Goal: Information Seeking & Learning: Learn about a topic

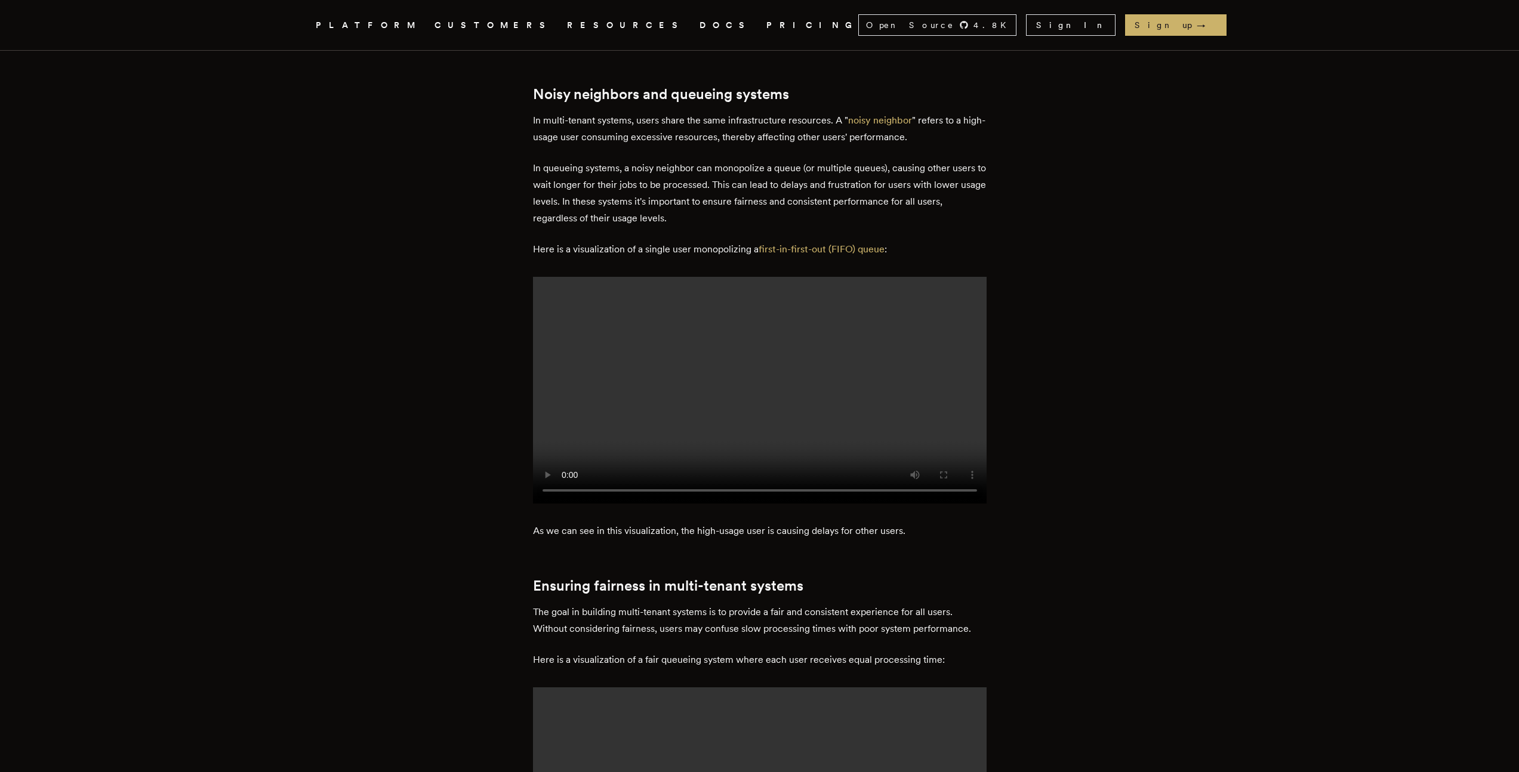
scroll to position [1100, 0]
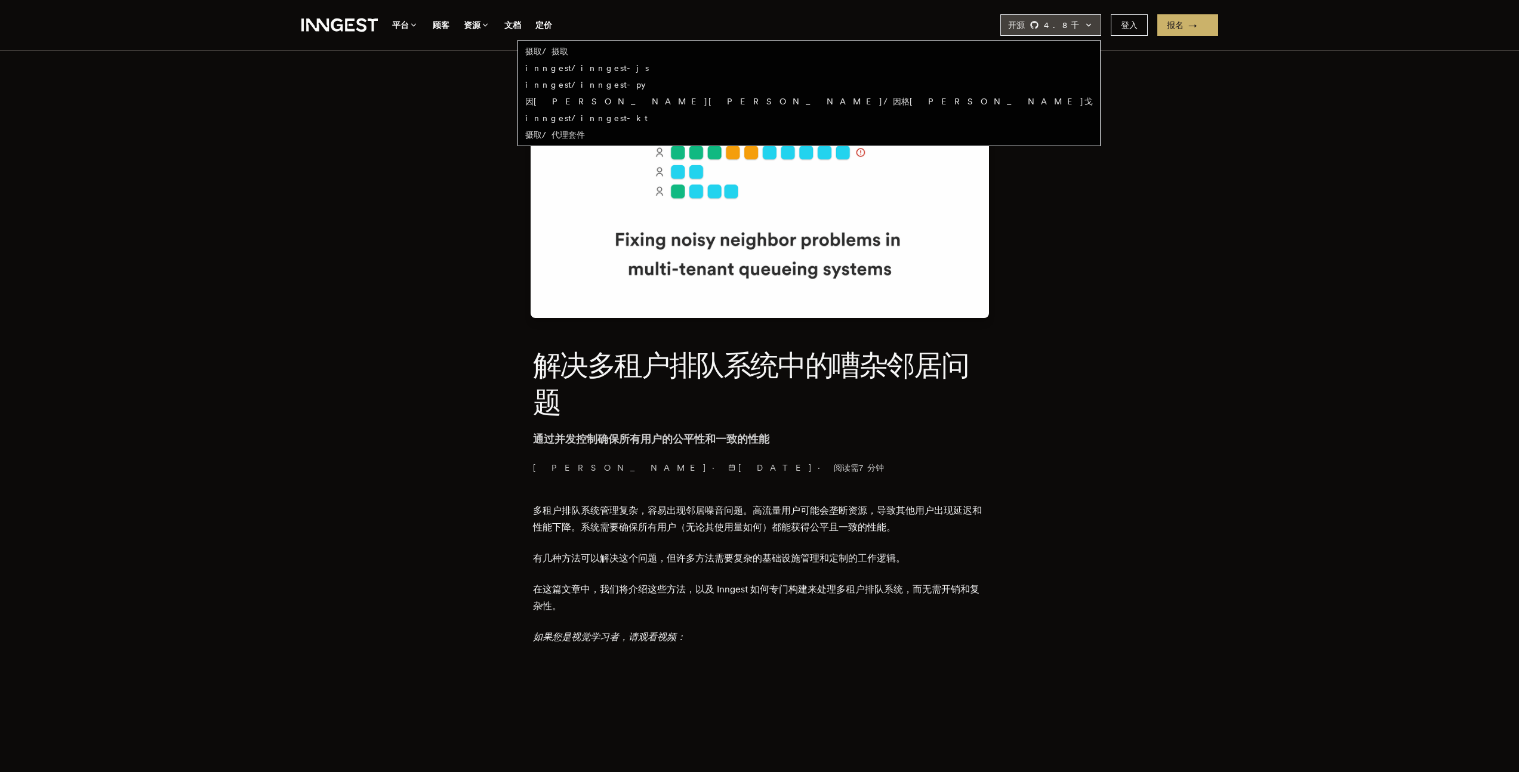
click at [1071, 29] on font "4.8" at bounding box center [1057, 25] width 27 height 10
click at [1025, 24] on font "开源" at bounding box center [1016, 25] width 17 height 10
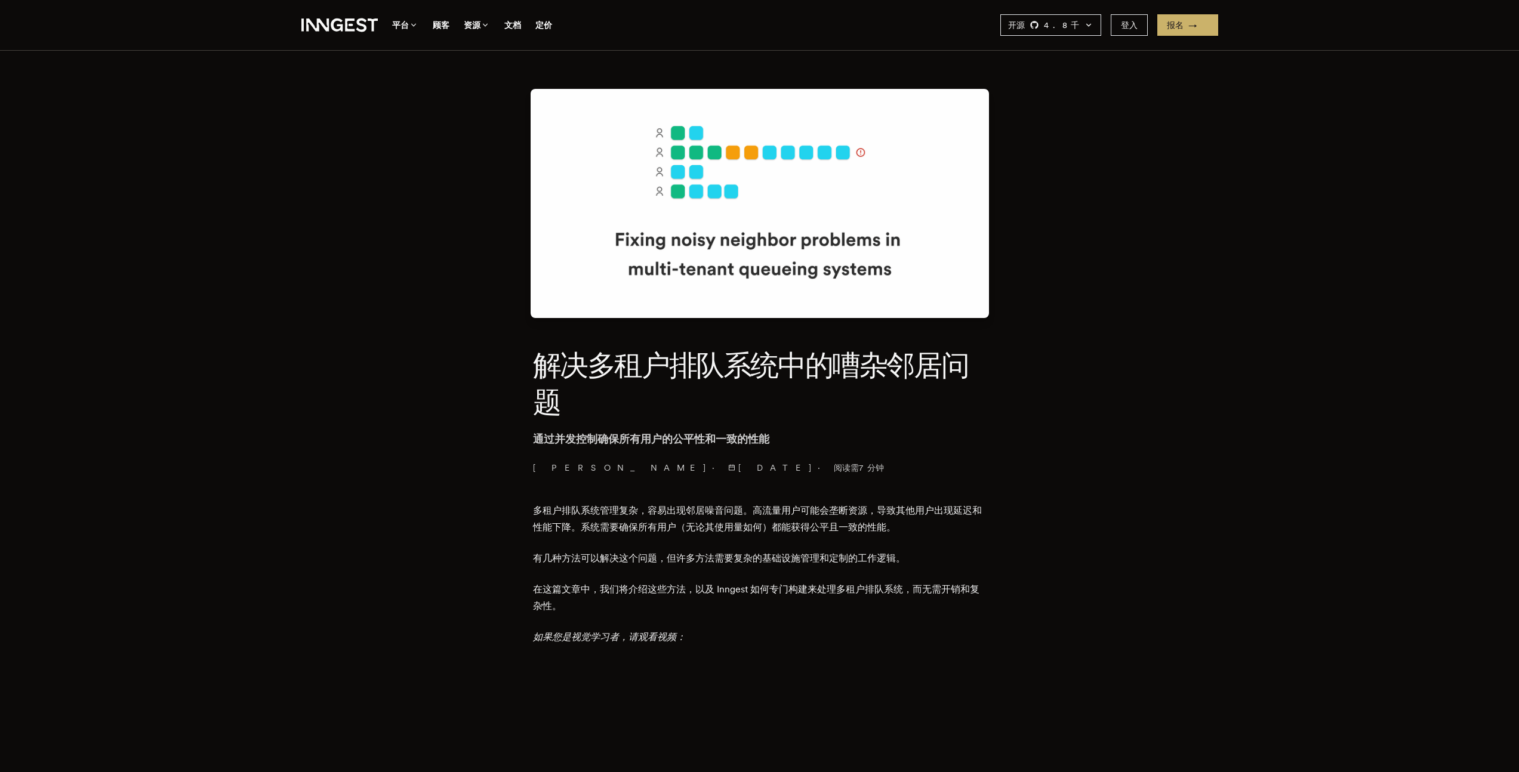
click at [983, 30] on nav "因盖斯特 .cls-1 { fill: #FAFAF9; } 平台 顾客 资源 文档 定价 开源 4.8 千 摄取/摄取 inngest/inngest-js…" at bounding box center [759, 25] width 955 height 50
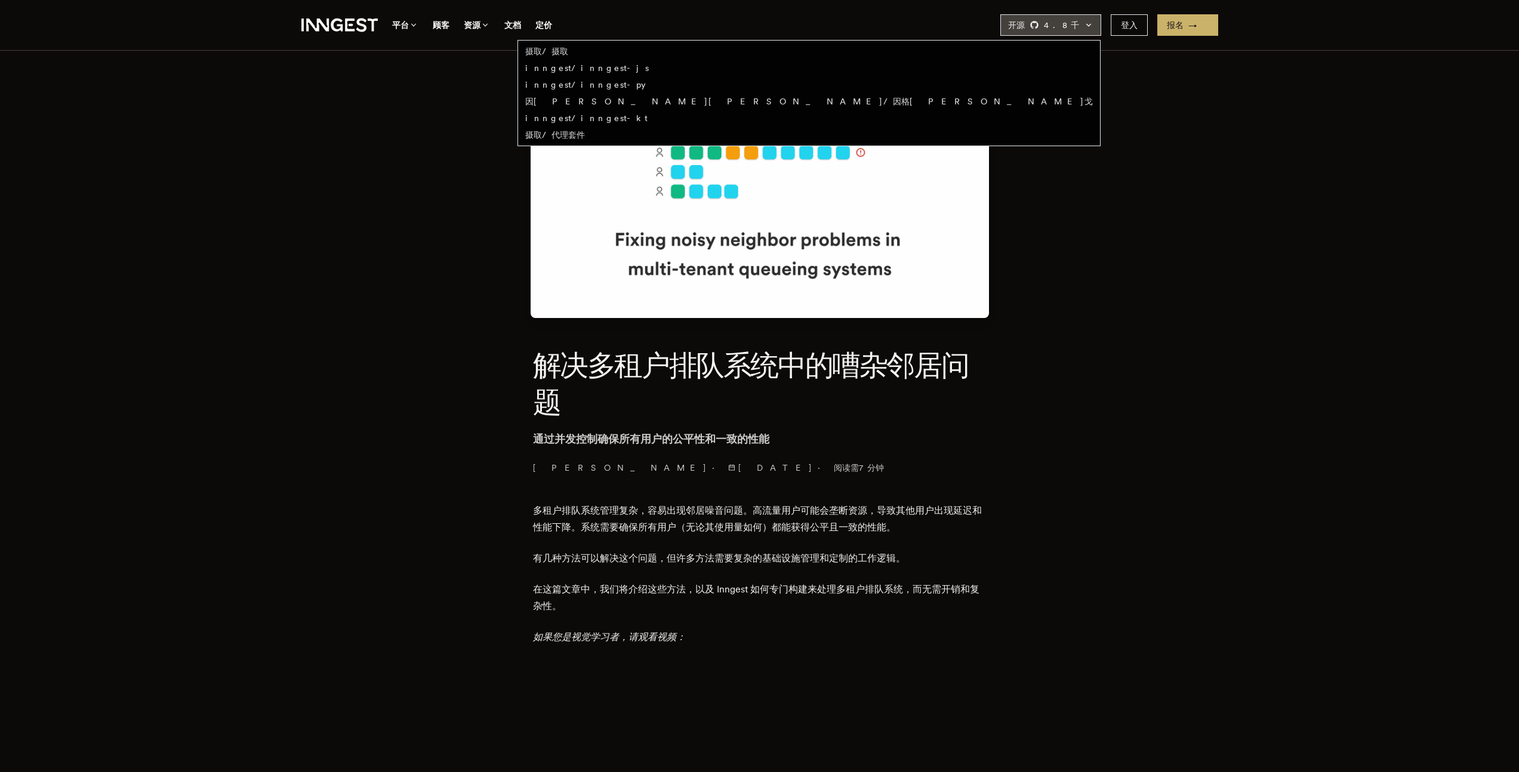
click at [1039, 25] on icon "全球的" at bounding box center [1035, 25] width 10 height 10
click at [649, 69] on font "inngest/inngest-js" at bounding box center [587, 68] width 124 height 10
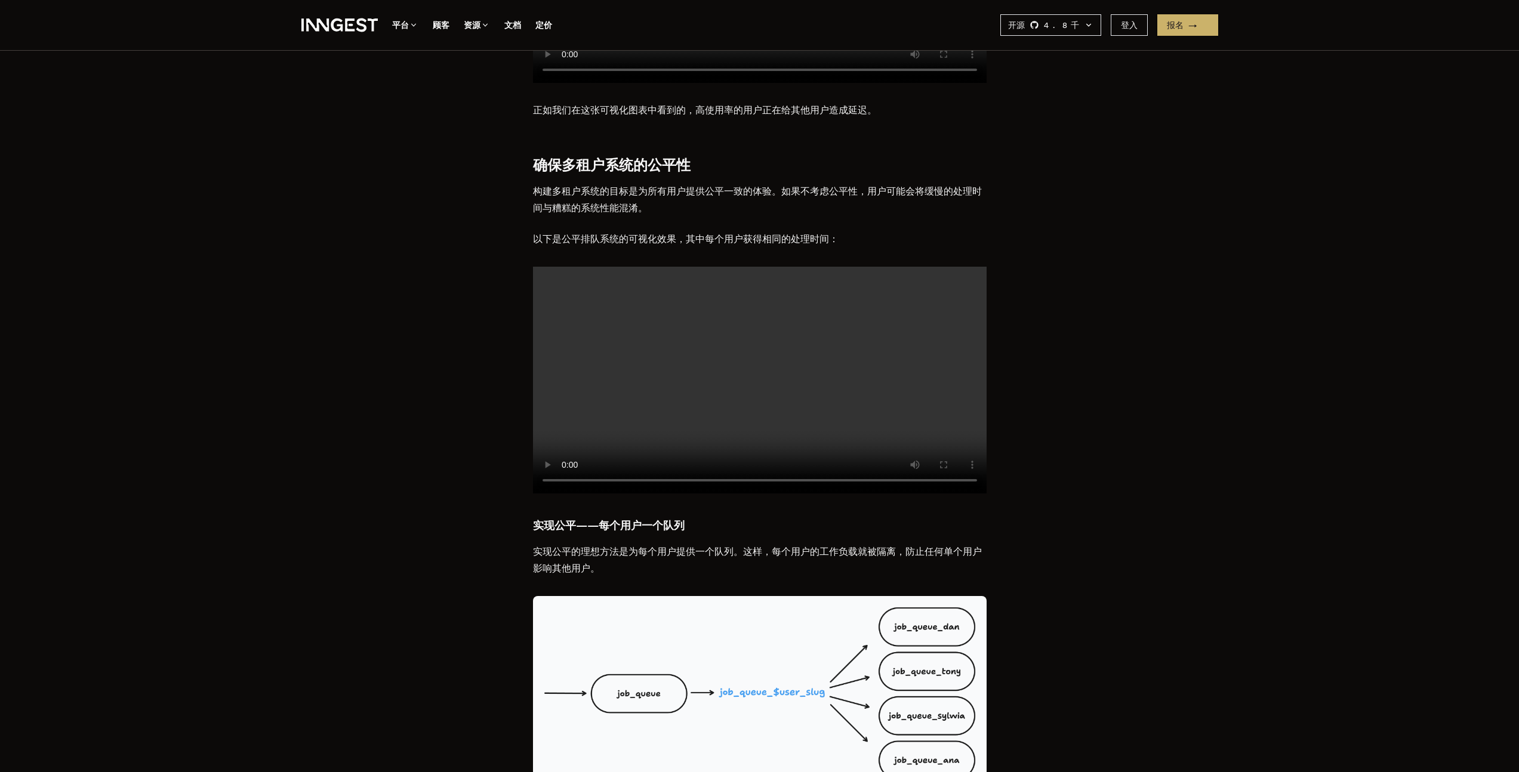
scroll to position [1276, 0]
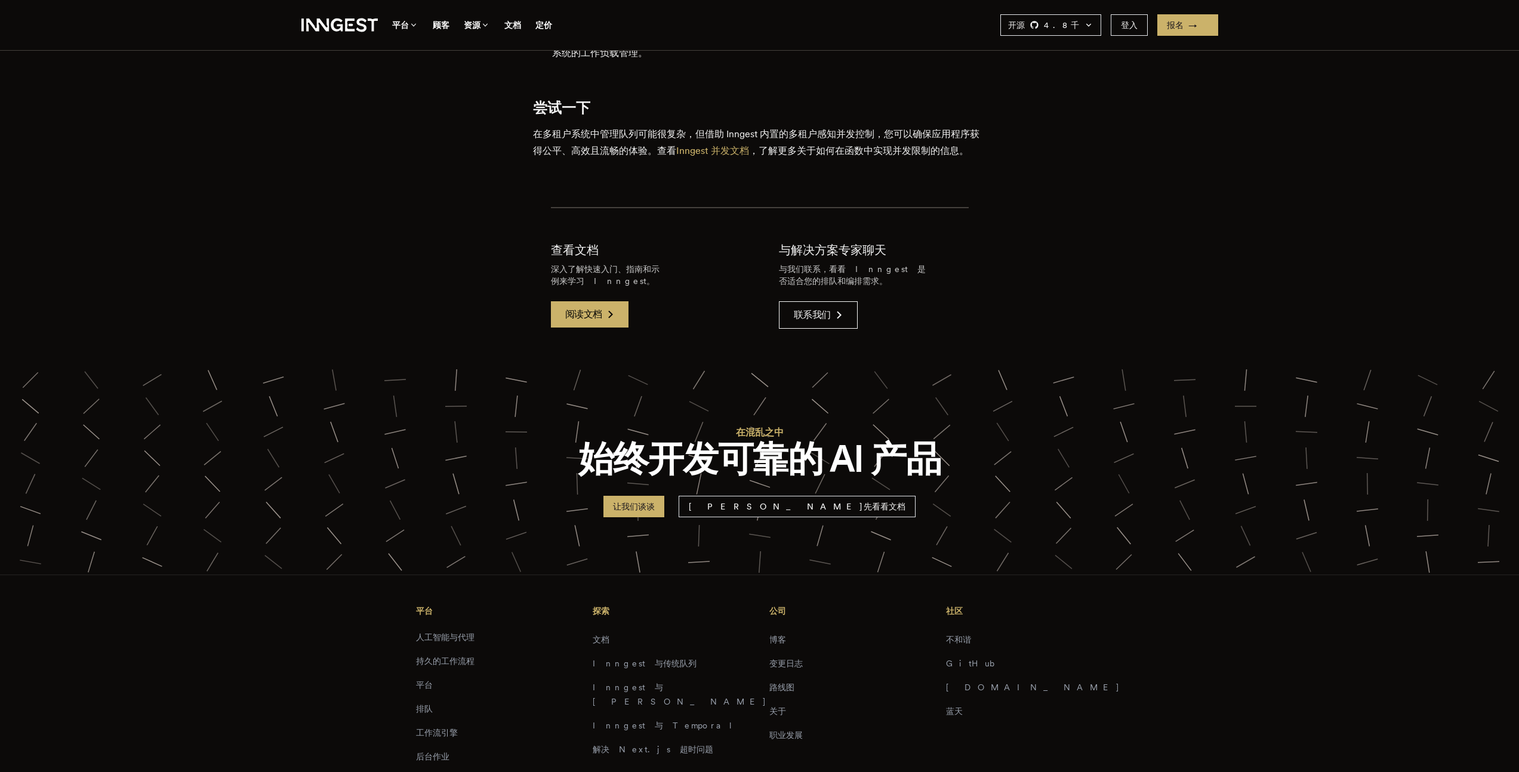
scroll to position [3846, 0]
click at [723, 146] on font "Inngest 并发文档" at bounding box center [712, 151] width 73 height 11
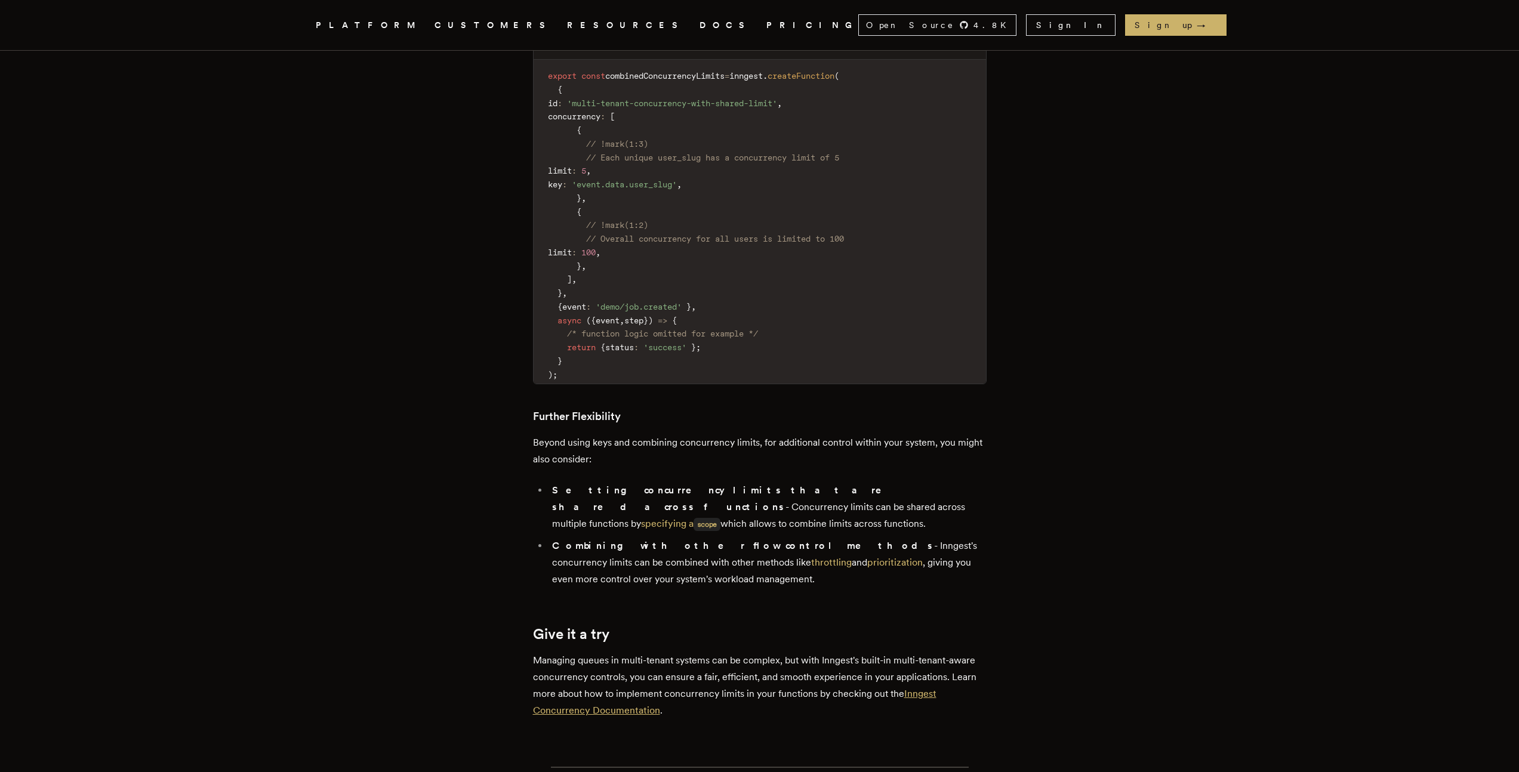
scroll to position [3771, 0]
